Goal: Check status: Check status

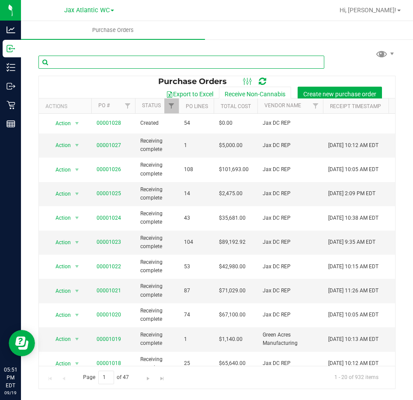
click at [108, 59] on input "text" at bounding box center [181, 62] width 286 height 13
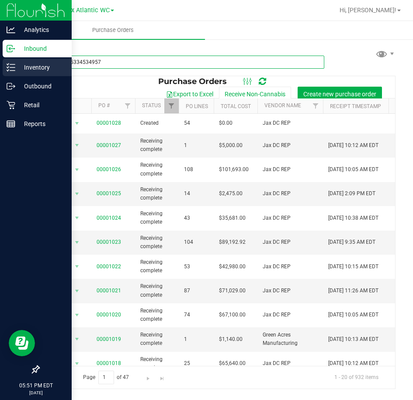
type input "8038585334534957"
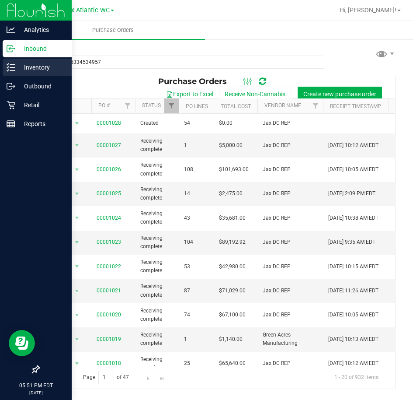
click at [15, 66] on div "Inventory" at bounding box center [37, 67] width 69 height 17
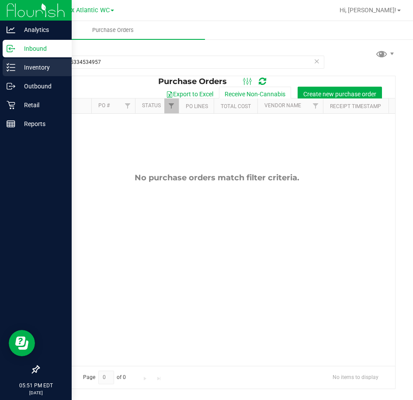
click at [27, 67] on p "Inventory" at bounding box center [41, 67] width 52 height 10
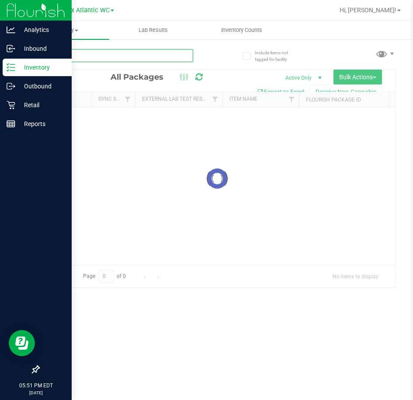
click at [102, 57] on input "text" at bounding box center [115, 55] width 155 height 13
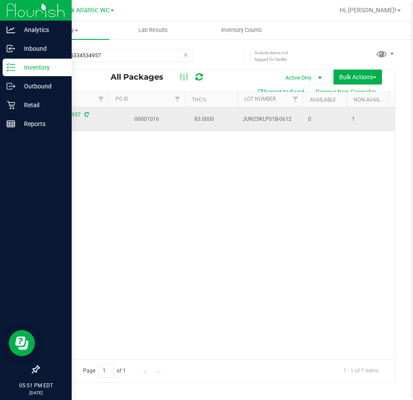
click at [268, 118] on span "JUN25KLP01B-0612" at bounding box center [270, 119] width 55 height 8
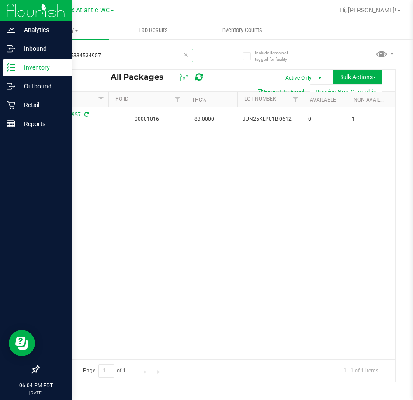
click at [116, 57] on input "8038585334534957" at bounding box center [115, 55] width 155 height 13
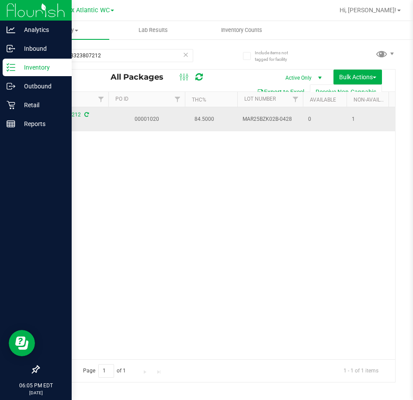
click at [267, 119] on span "MAR25BZK02B-0428" at bounding box center [270, 119] width 55 height 8
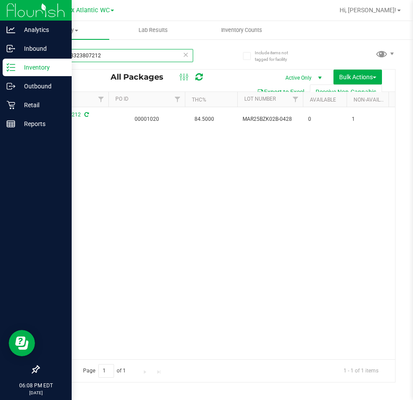
click at [107, 55] on input "5583208323807212" at bounding box center [115, 55] width 155 height 13
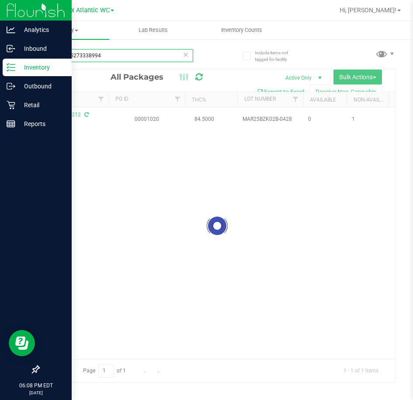
type input "7445635273338994"
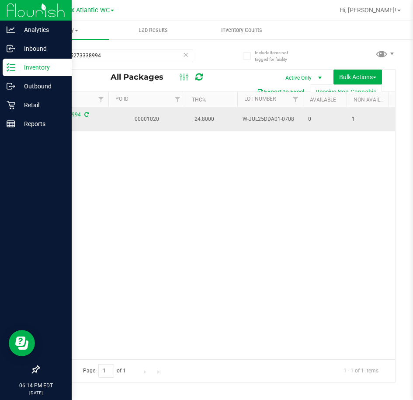
click at [277, 119] on span "W-JUL25DDA01-0708" at bounding box center [270, 119] width 55 height 8
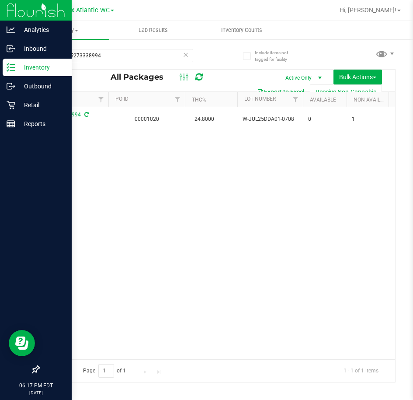
click at [366, 174] on div "Action Action Edit attributes Global inventory Locate package Package audit log…" at bounding box center [217, 233] width 357 height 252
